Goal: Information Seeking & Learning: Learn about a topic

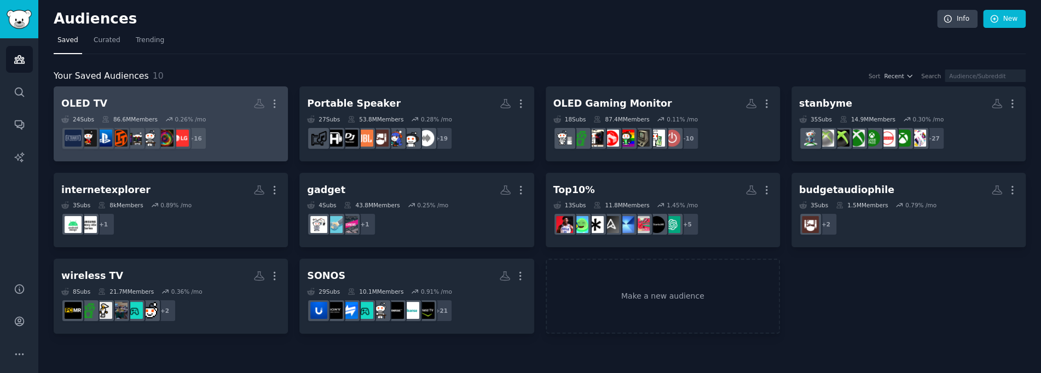
click at [174, 101] on h2 "OLED TV More" at bounding box center [170, 103] width 219 height 19
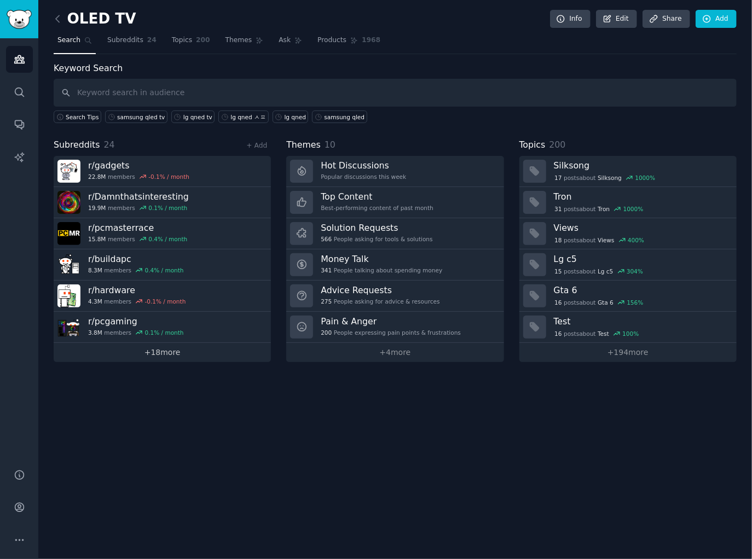
click at [172, 353] on link "+ 18 more" at bounding box center [162, 352] width 217 height 19
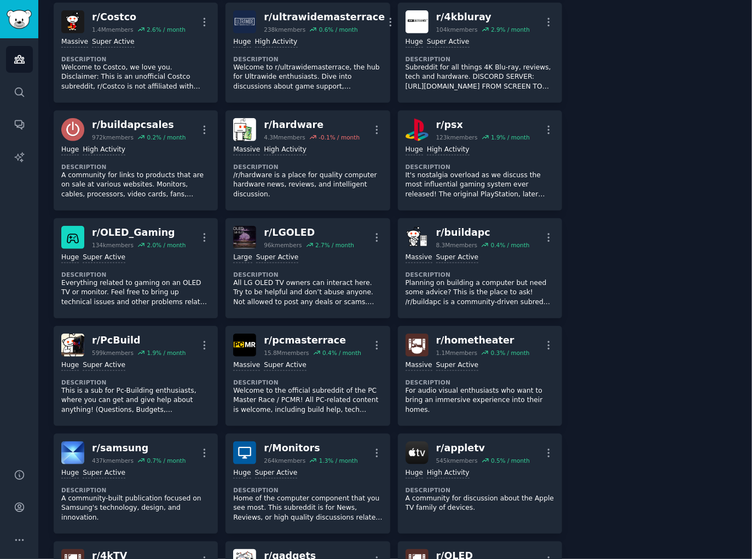
scroll to position [438, 0]
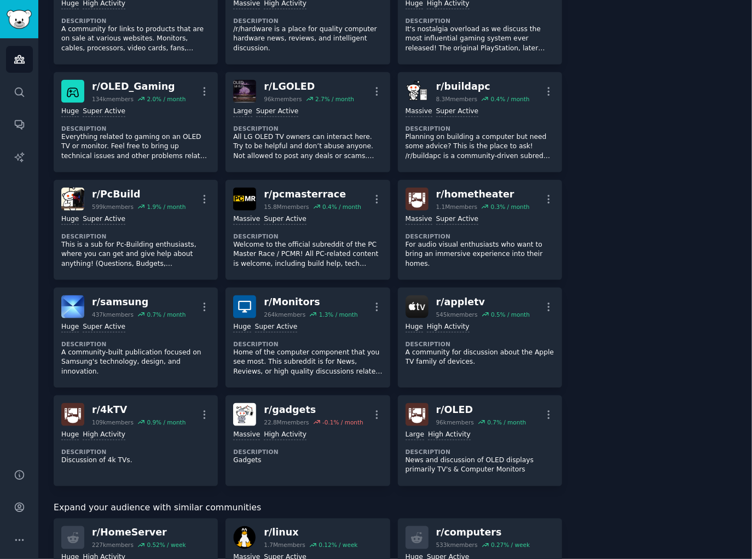
click at [629, 274] on div "About this audience Custom Audience 86.6M Members ↑ 0.3 % / month Age Size Acti…" at bounding box center [656, 328] width 159 height 1409
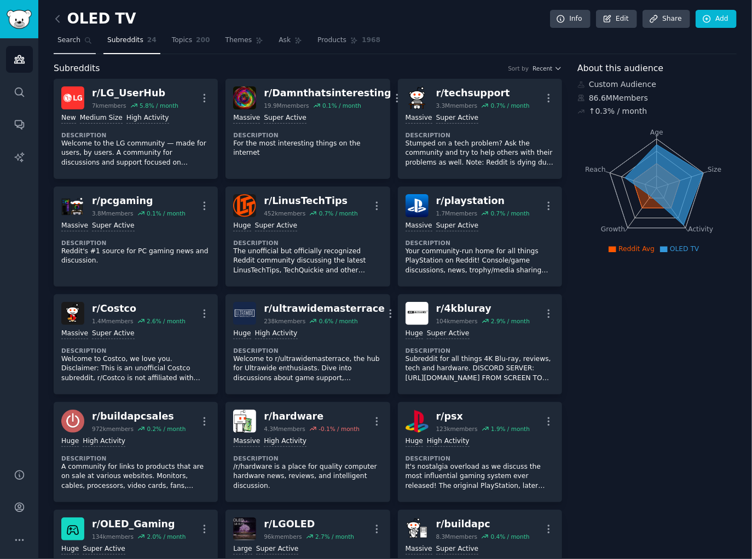
click at [74, 40] on span "Search" at bounding box center [68, 41] width 23 height 10
